Goal: Transaction & Acquisition: Purchase product/service

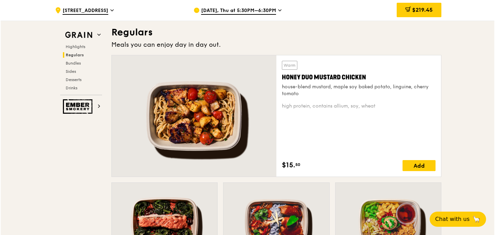
scroll to position [446, 0]
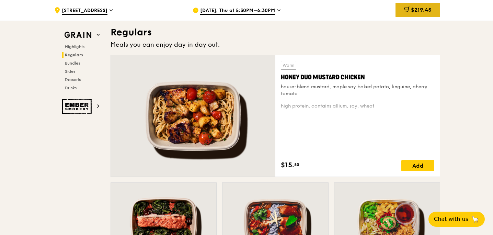
click at [420, 6] on div "$219.45" at bounding box center [418, 10] width 45 height 14
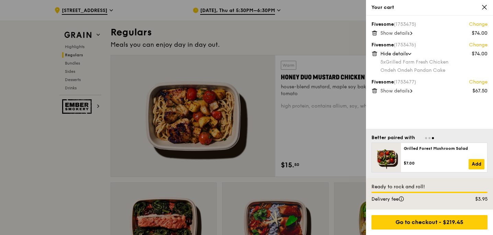
click at [409, 72] on div "Ondeh Ondeh Pandan Cake" at bounding box center [434, 70] width 107 height 7
click at [481, 46] on link "Change" at bounding box center [478, 45] width 19 height 7
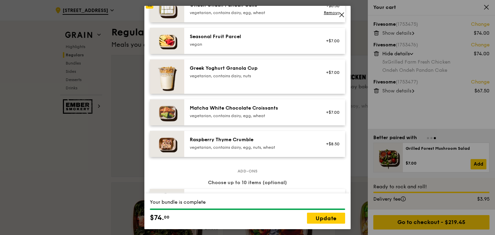
scroll to position [499, 0]
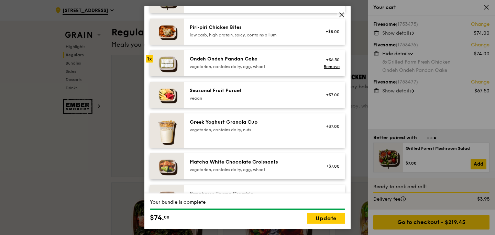
click at [248, 68] on div "Ondeh Ondeh Pandan Cake vegetarian, contains dairy, egg, wheat" at bounding box center [251, 63] width 123 height 14
click at [325, 69] on link "Remove" at bounding box center [332, 66] width 16 height 5
click at [319, 216] on link "Update" at bounding box center [326, 218] width 38 height 11
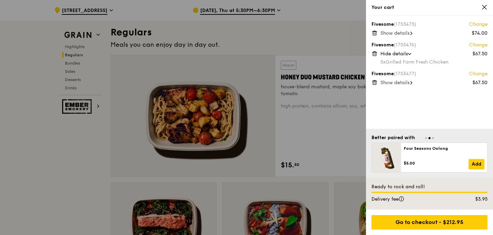
click at [483, 26] on link "Change" at bounding box center [478, 24] width 19 height 7
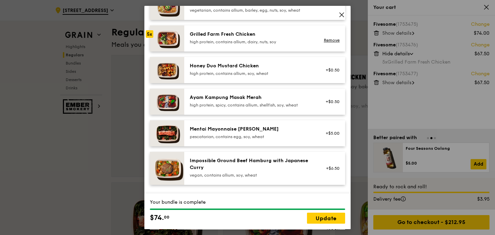
scroll to position [165, 0]
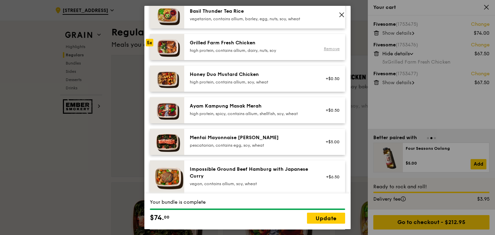
click at [330, 51] on link "Remove" at bounding box center [332, 48] width 16 height 5
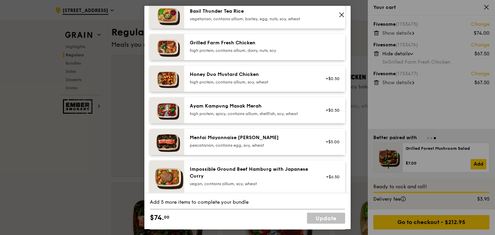
click at [308, 46] on div "Grilled Farm Fresh Chicken" at bounding box center [251, 43] width 123 height 7
click at [309, 46] on div "Grilled Farm Fresh Chicken" at bounding box center [251, 43] width 123 height 7
click at [287, 53] on div "high protein, contains allium, dairy, nuts, soy" at bounding box center [251, 50] width 123 height 5
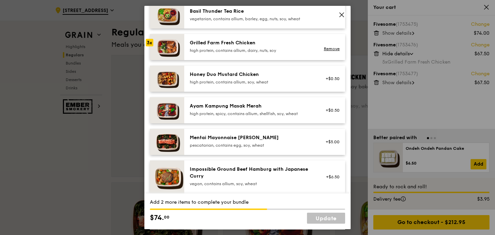
click at [287, 53] on div "high protein, contains allium, dairy, nuts, soy" at bounding box center [251, 50] width 123 height 5
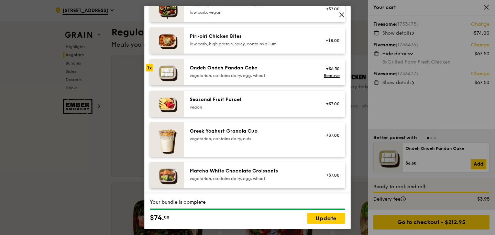
scroll to position [495, 0]
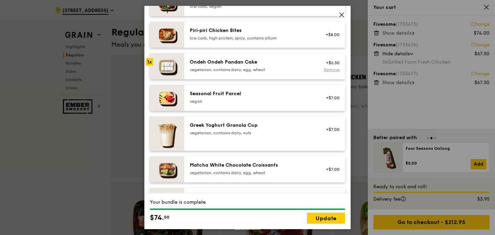
click at [328, 72] on link "Remove" at bounding box center [332, 69] width 16 height 5
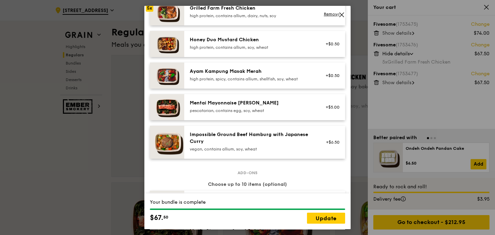
scroll to position [201, 0]
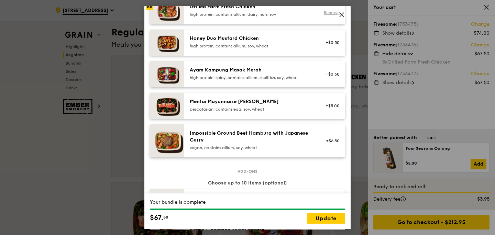
click at [327, 15] on link "Remove" at bounding box center [332, 12] width 16 height 5
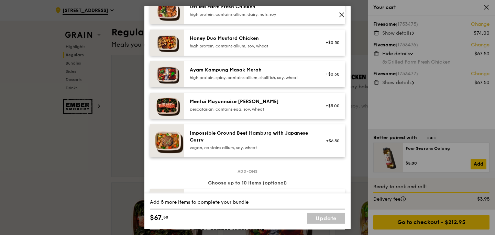
click at [280, 79] on div "Ayam Kampung Masak Merah high protein, spicy, contains allium, shellfish, soy, …" at bounding box center [251, 74] width 123 height 14
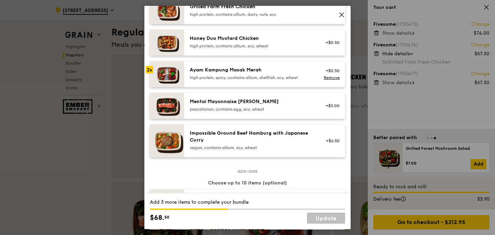
click at [280, 79] on div "Ayam Kampung Masak Merah high protein, spicy, contains allium, shellfish, soy, …" at bounding box center [251, 74] width 123 height 14
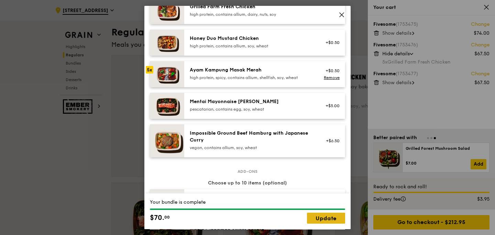
click at [333, 219] on link "Update" at bounding box center [326, 218] width 38 height 11
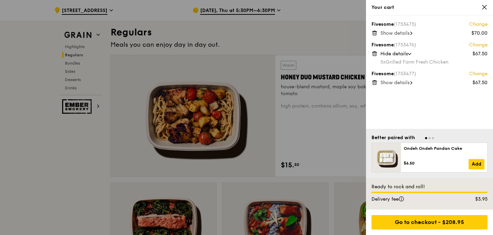
click at [476, 45] on link "Change" at bounding box center [478, 45] width 19 height 7
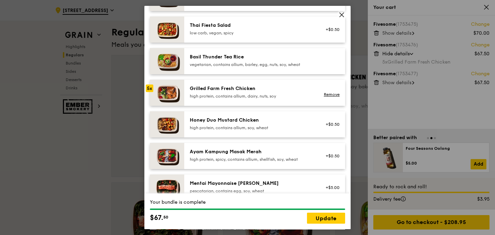
scroll to position [131, 0]
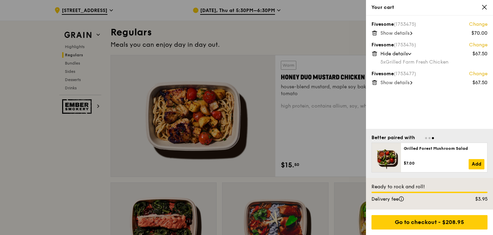
click at [478, 25] on link "Change" at bounding box center [478, 24] width 19 height 7
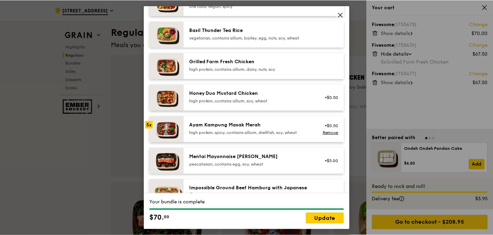
scroll to position [148, 0]
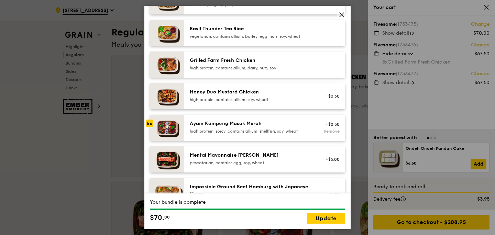
click at [327, 134] on link "Remove" at bounding box center [332, 131] width 16 height 5
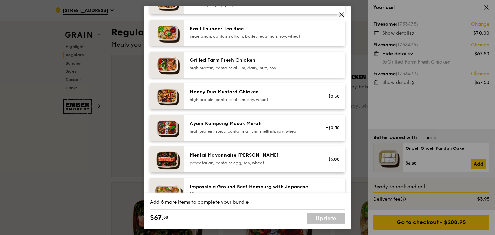
click at [308, 70] on div "Grilled Farm Fresh Chicken high protein, contains allium, dairy, nuts, soy" at bounding box center [251, 64] width 123 height 14
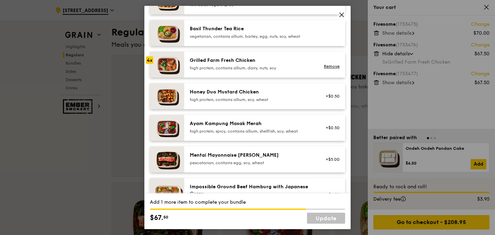
click at [308, 70] on div "Grilled Farm Fresh Chicken high protein, contains allium, dairy, nuts, soy" at bounding box center [251, 64] width 123 height 14
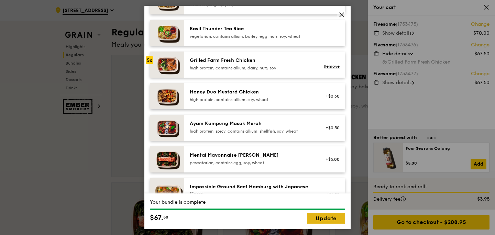
click at [329, 219] on link "Update" at bounding box center [326, 218] width 38 height 11
